Goal: Contribute content: Add original content to the website for others to see

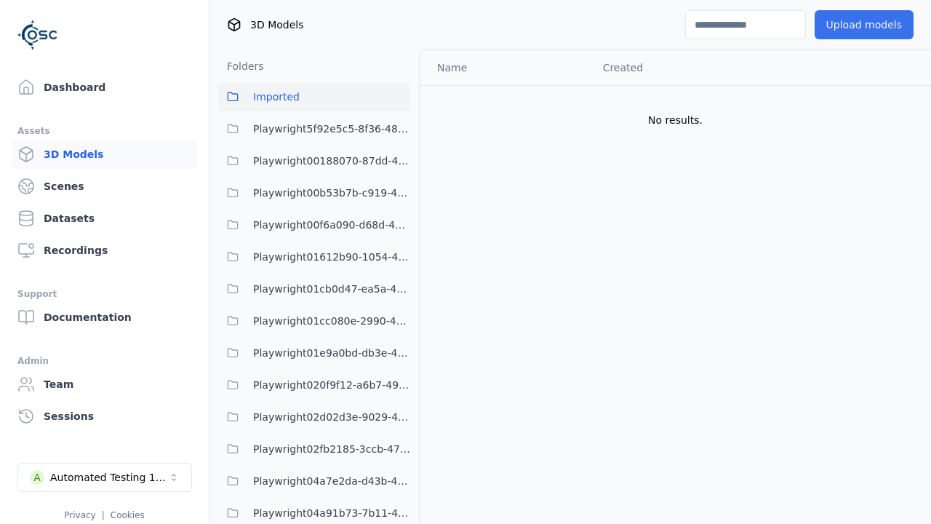
click at [866, 25] on button "Upload models" at bounding box center [863, 24] width 99 height 29
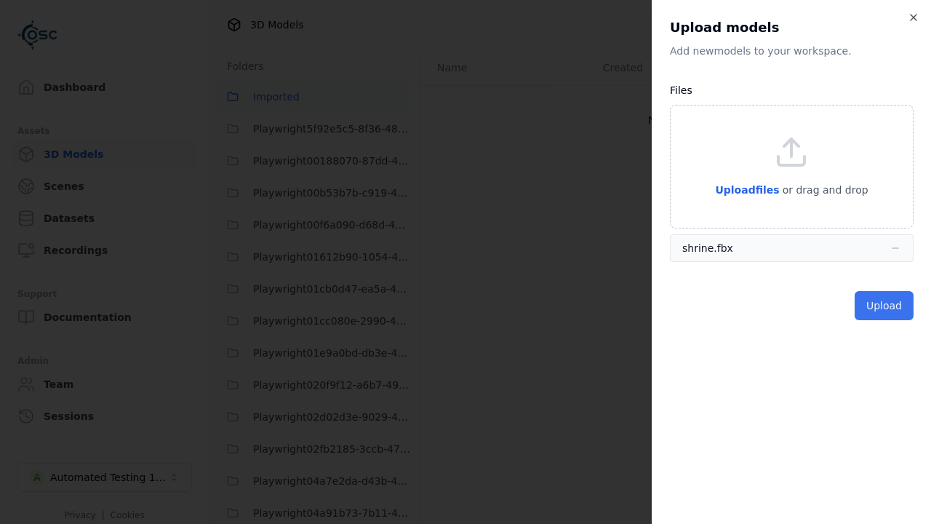
click at [885, 305] on button "Upload" at bounding box center [883, 305] width 59 height 29
